Goal: Task Accomplishment & Management: Manage account settings

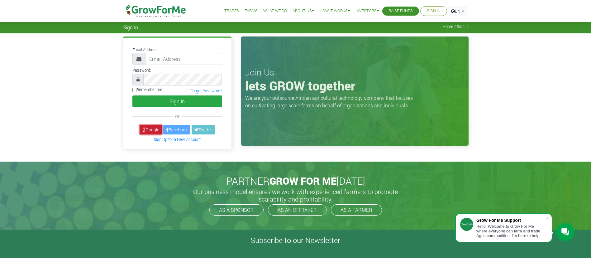
click at [148, 131] on link "Google" at bounding box center [151, 130] width 22 height 10
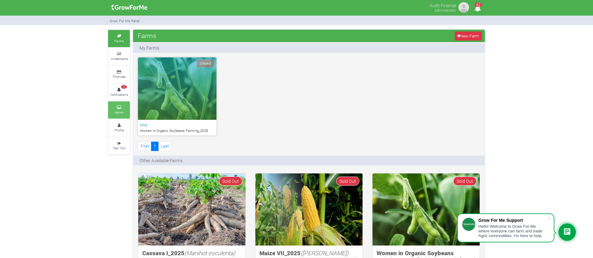
click at [120, 110] on small "Admin" at bounding box center [119, 112] width 9 height 4
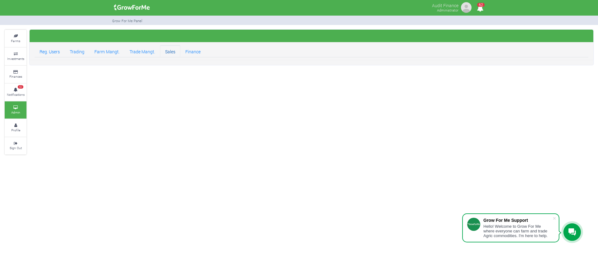
click at [173, 53] on link "Sales" at bounding box center [170, 51] width 20 height 12
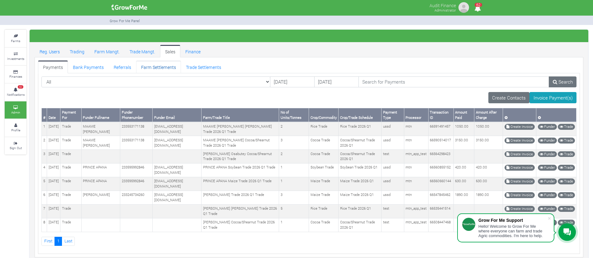
click at [151, 68] on link "Farm Settlements" at bounding box center [158, 66] width 45 height 12
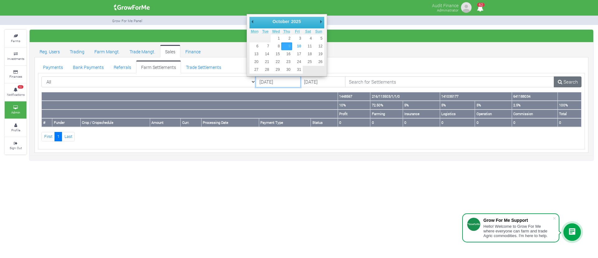
click at [279, 82] on input "[DATE]" at bounding box center [278, 81] width 45 height 11
type input "[DATE]"
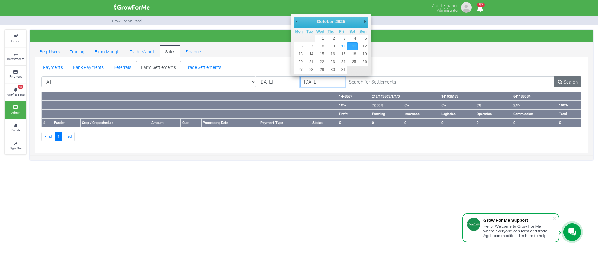
click at [315, 83] on input "[DATE]" at bounding box center [322, 81] width 45 height 11
type input "[DATE]"
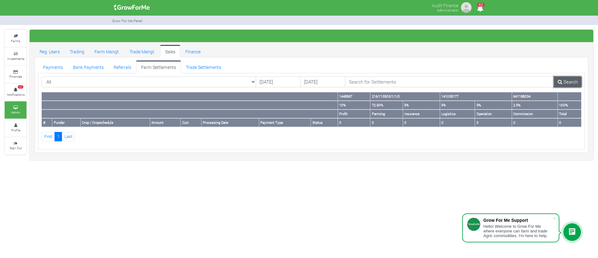
click at [578, 81] on link "Search" at bounding box center [568, 81] width 28 height 11
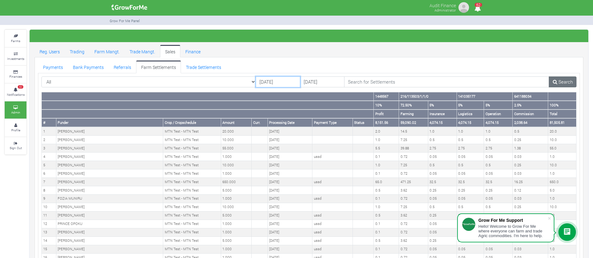
click at [262, 79] on input "[DATE]" at bounding box center [278, 81] width 45 height 11
click at [261, 132] on td at bounding box center [260, 131] width 16 height 8
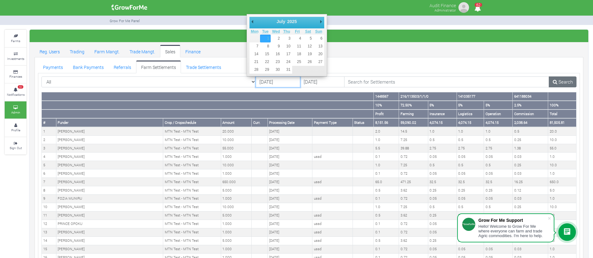
click at [270, 81] on input "[DATE]" at bounding box center [278, 81] width 45 height 11
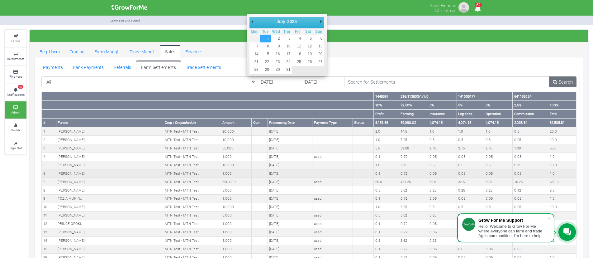
click at [274, 176] on td "22nd Aug 2025" at bounding box center [290, 173] width 45 height 8
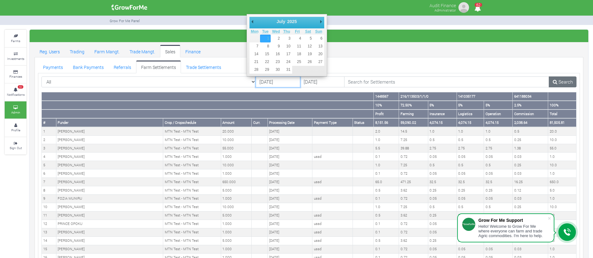
click at [271, 83] on input "[DATE]" at bounding box center [278, 81] width 45 height 11
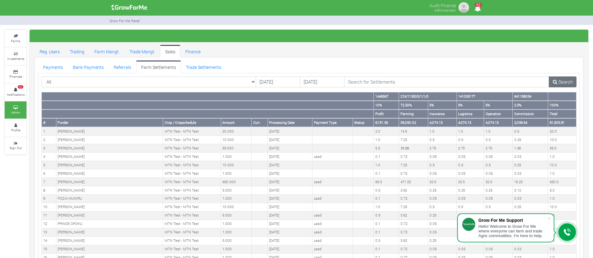
click at [378, 71] on ul "Payments Bank Payments Referrals Farm Settlements Trade Settlements" at bounding box center [309, 66] width 542 height 12
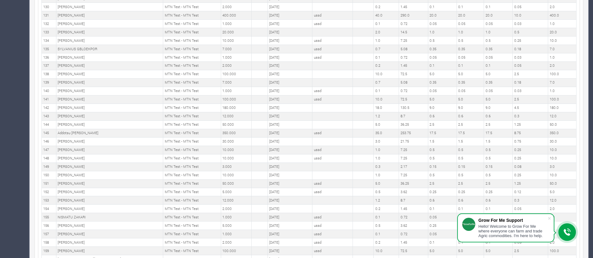
scroll to position [1583, 0]
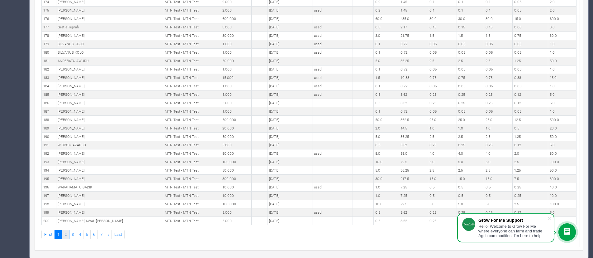
click at [69, 232] on link "2" at bounding box center [65, 234] width 7 height 9
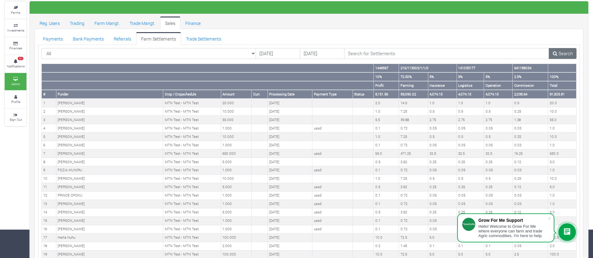
scroll to position [0, 0]
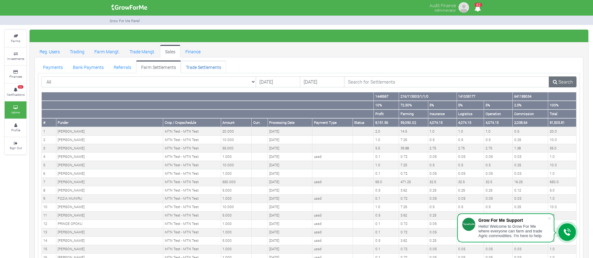
click at [206, 61] on link "Trade Settlements" at bounding box center [203, 66] width 45 height 12
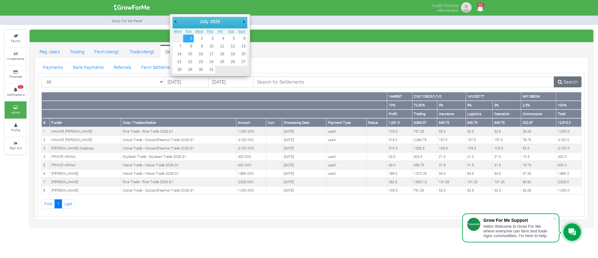
type input "[DATE]"
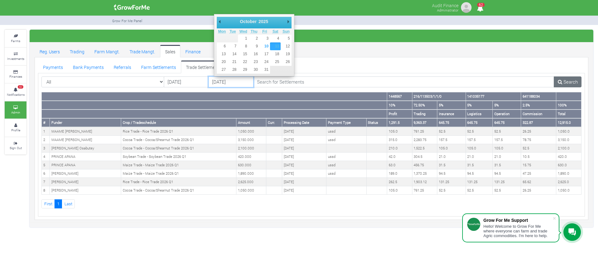
click at [232, 81] on input "[DATE]" at bounding box center [230, 81] width 45 height 11
type input "[DATE]"
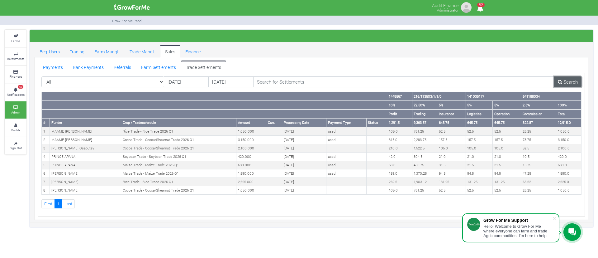
click at [561, 83] on icon at bounding box center [560, 81] width 4 height 5
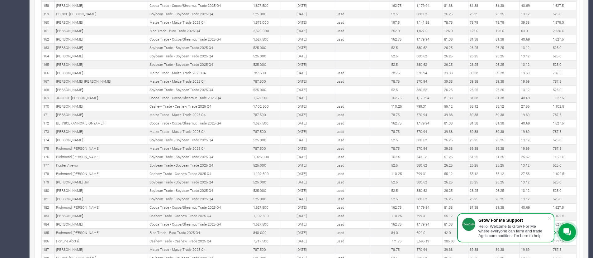
scroll to position [1583, 0]
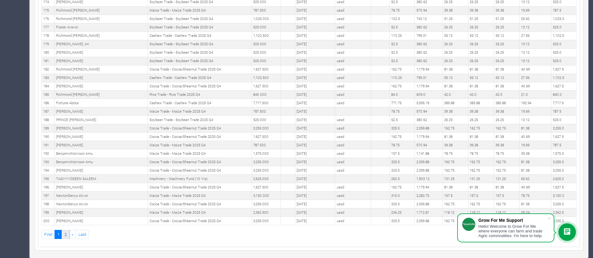
click at [66, 233] on link "2" at bounding box center [65, 234] width 7 height 9
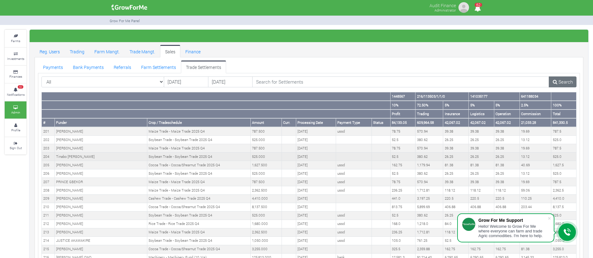
click at [181, 158] on td "Soybean Trade - Soybean Trade 2025 Q4" at bounding box center [198, 156] width 103 height 8
click at [296, 159] on td "17th Aug 2025" at bounding box center [316, 156] width 40 height 8
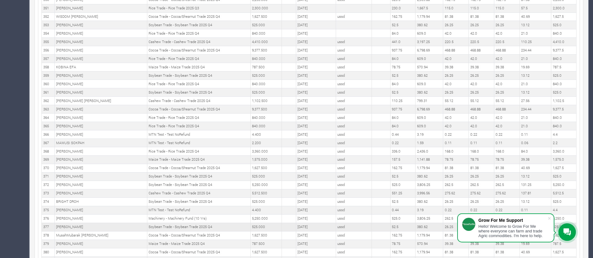
scroll to position [1575, 0]
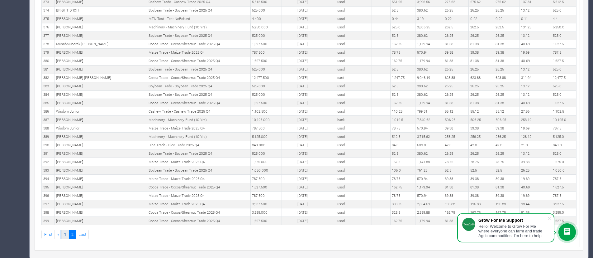
click at [67, 234] on link "1" at bounding box center [64, 234] width 7 height 9
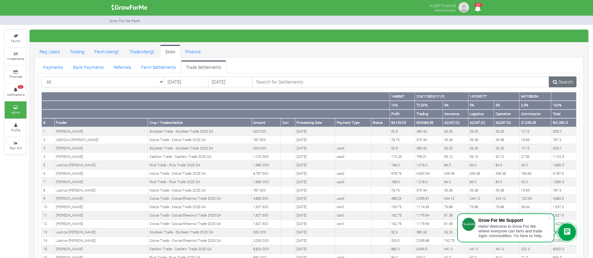
click at [557, 124] on th "841,330.5" at bounding box center [564, 122] width 25 height 9
copy th "841,330.5"
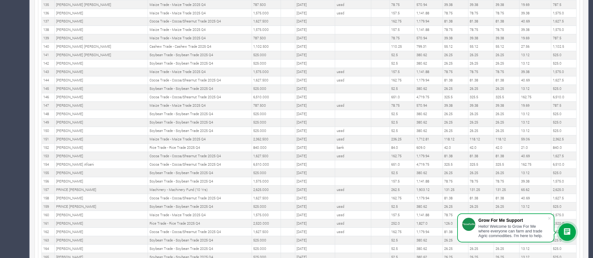
scroll to position [1583, 0]
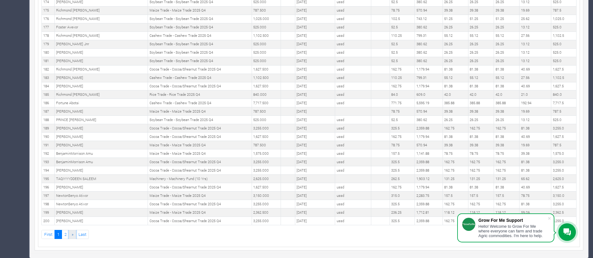
click at [74, 235] on span "»" at bounding box center [73, 234] width 2 height 6
